Goal: Task Accomplishment & Management: Use online tool/utility

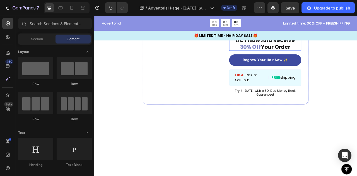
scroll to position [1084, 0]
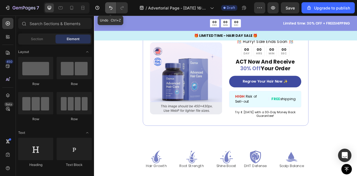
click at [109, 8] on icon "Undo/Redo" at bounding box center [111, 8] width 6 height 6
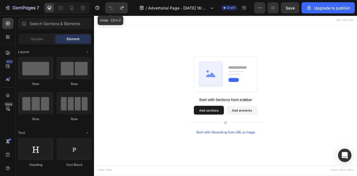
scroll to position [0, 0]
click at [261, 96] on rect at bounding box center [261, 89] width 80 height 45
click at [245, 134] on button "Add sections" at bounding box center [240, 135] width 38 height 11
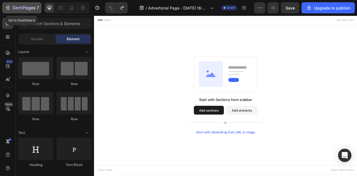
click at [10, 9] on div "7" at bounding box center [22, 7] width 34 height 7
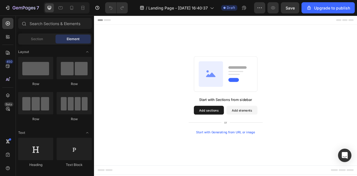
click at [277, 139] on button "Add elements" at bounding box center [281, 135] width 39 height 11
click at [302, 140] on div "Start with Sections from sidebar Add sections Add elements Start with Generatin…" at bounding box center [261, 142] width 94 height 47
click at [283, 136] on button "Add elements" at bounding box center [281, 135] width 39 height 11
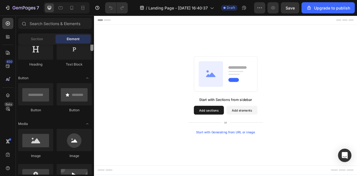
scroll to position [72, 0]
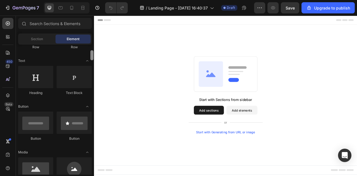
drag, startPoint x: 91, startPoint y: 58, endPoint x: 92, endPoint y: 53, distance: 5.3
click at [92, 53] on div at bounding box center [91, 55] width 3 height 10
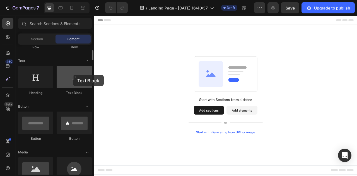
click at [73, 75] on div at bounding box center [74, 77] width 35 height 22
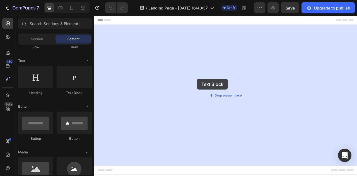
drag, startPoint x: 161, startPoint y: 88, endPoint x: 260, endPoint y: 107, distance: 100.0
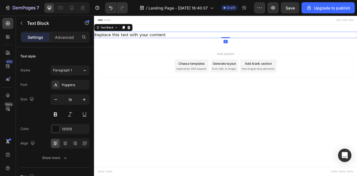
click at [161, 38] on div "Replace this text with your content" at bounding box center [261, 40] width 334 height 8
click at [161, 38] on p "Replace this text with your content" at bounding box center [260, 39] width 333 height 7
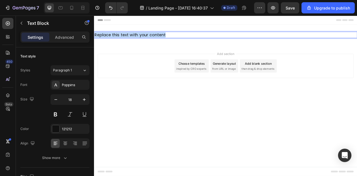
click at [162, 38] on p "Replace this text with your content" at bounding box center [260, 39] width 333 height 7
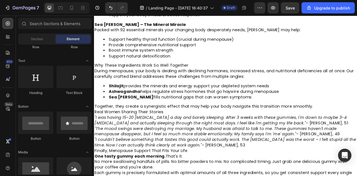
scroll to position [0, 0]
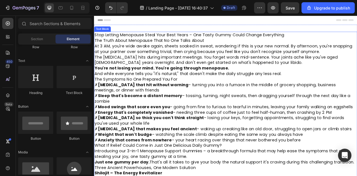
click at [219, 50] on p "At 3 AM, you're wide awake again, sheets soaked in sweat, wondering if this is …" at bounding box center [260, 57] width 333 height 14
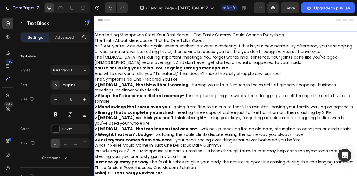
drag, startPoint x: 252, startPoint y: 46, endPoint x: 246, endPoint y: 43, distance: 6.0
click at [240, 44] on p "The Truth About Menopause That No One Talks About" at bounding box center [260, 46] width 333 height 7
click at [251, 42] on p "Stop Letting Menopause Steal Your Best Years – One Tasty Gummy Could Change Eve…" at bounding box center [260, 39] width 333 height 7
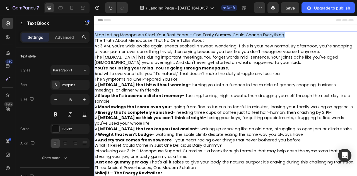
click at [251, 42] on p "Stop Letting Menopause Steal Your Best Years – One Tasty Gummy Could Change Eve…" at bounding box center [260, 39] width 333 height 7
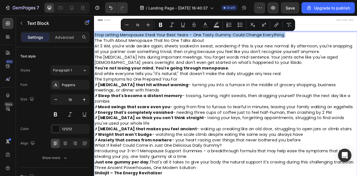
click at [155, 28] on div "Minus 18 Plus Bold Italic Underline Strikethrough Text Color Text Background Co…" at bounding box center [208, 25] width 172 height 10
click at [162, 26] on icon "Editor contextual toolbar" at bounding box center [160, 25] width 3 height 4
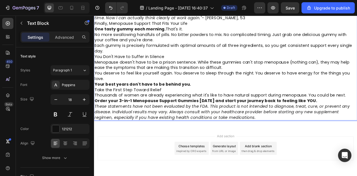
scroll to position [487, 0]
